Goal: Information Seeking & Learning: Learn about a topic

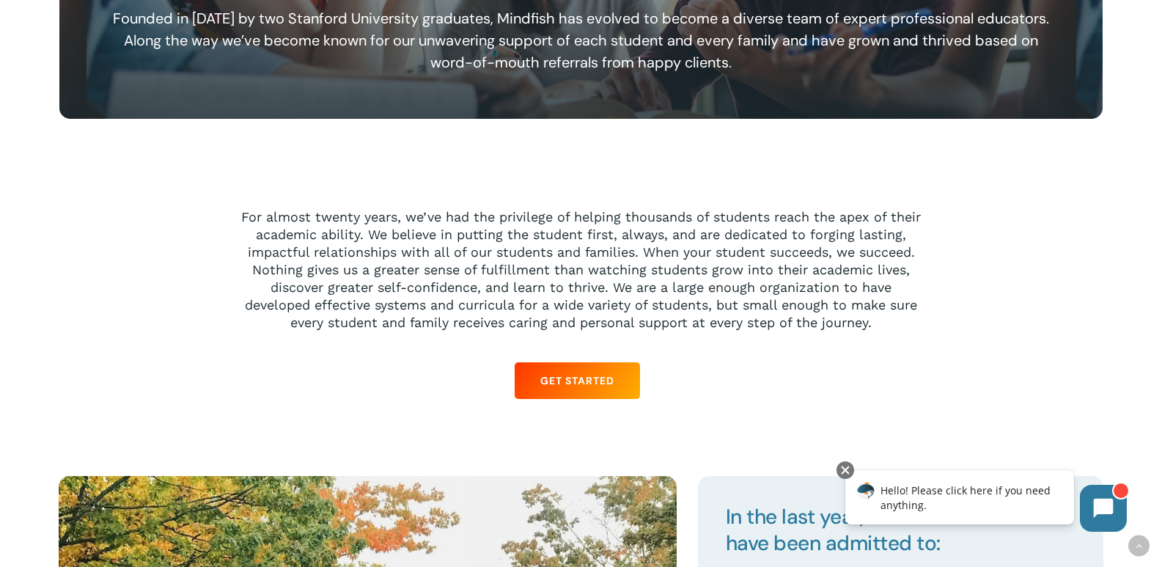
scroll to position [660, 0]
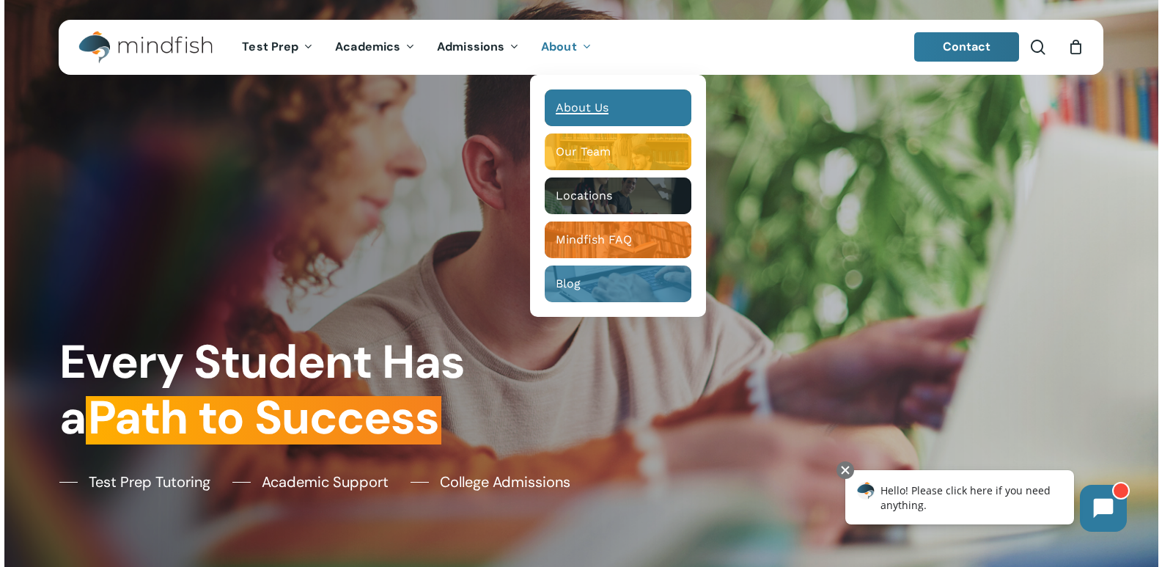
click at [584, 99] on div "Main Menu" at bounding box center [618, 107] width 147 height 37
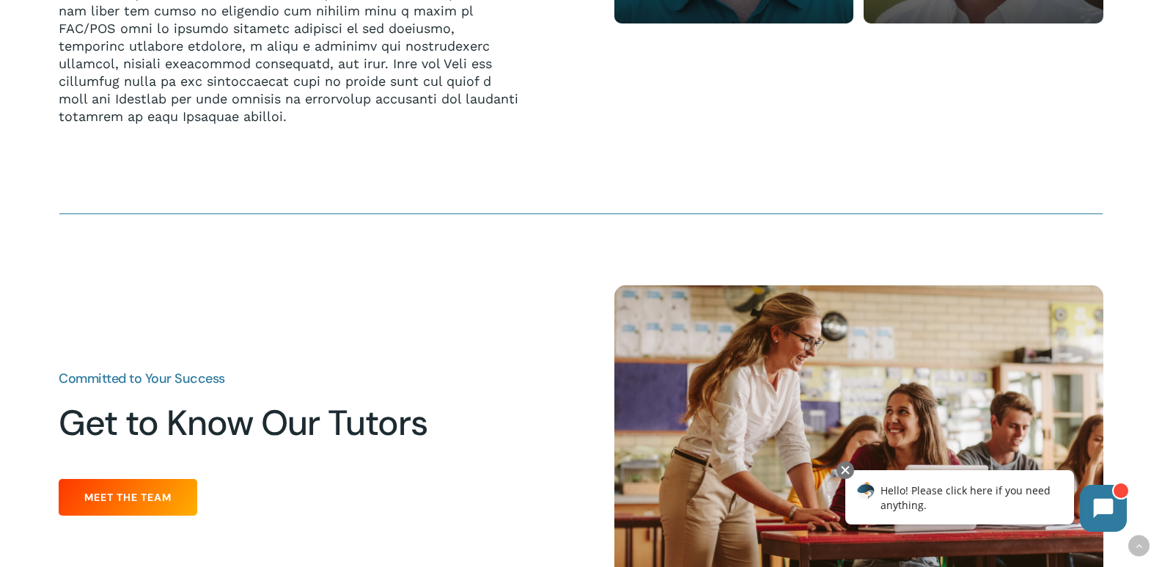
scroll to position [1907, 0]
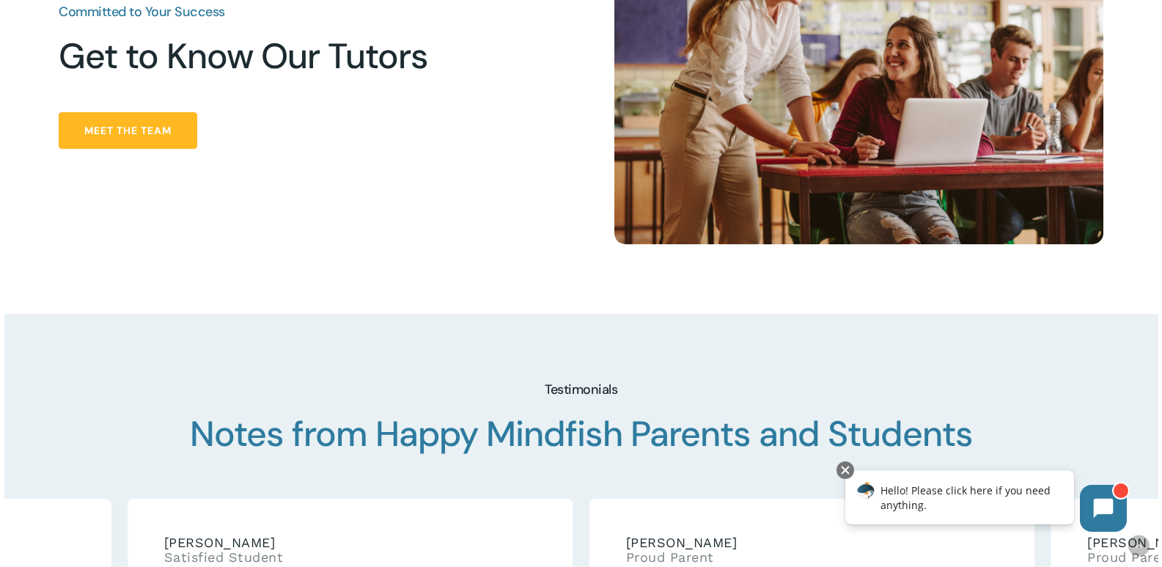
click at [166, 138] on span "Meet the Team" at bounding box center [127, 130] width 87 height 15
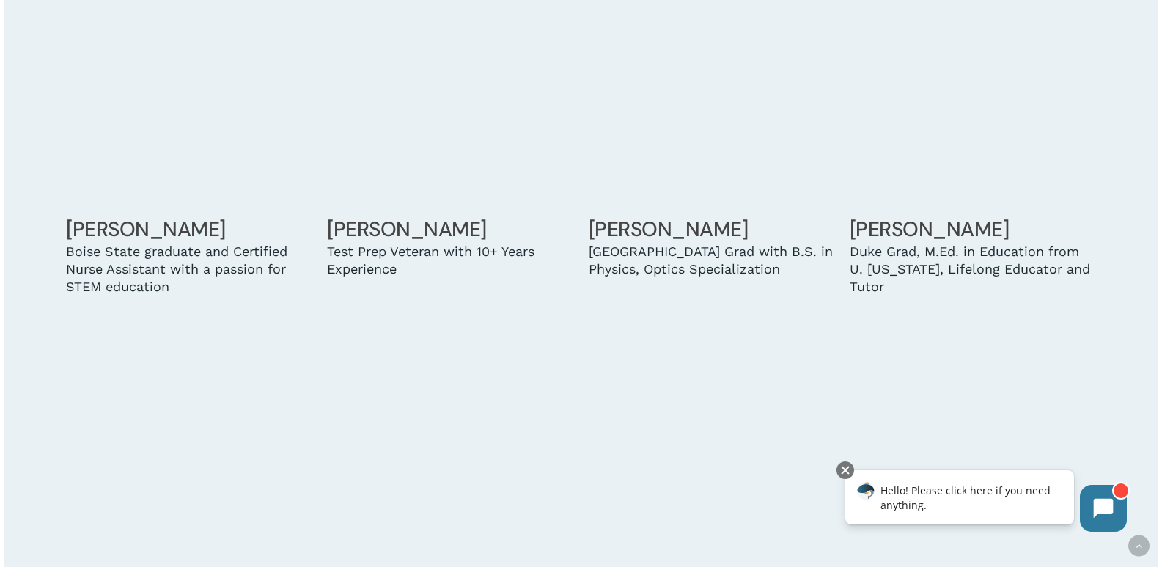
scroll to position [3886, 0]
